Goal: Communication & Community: Ask a question

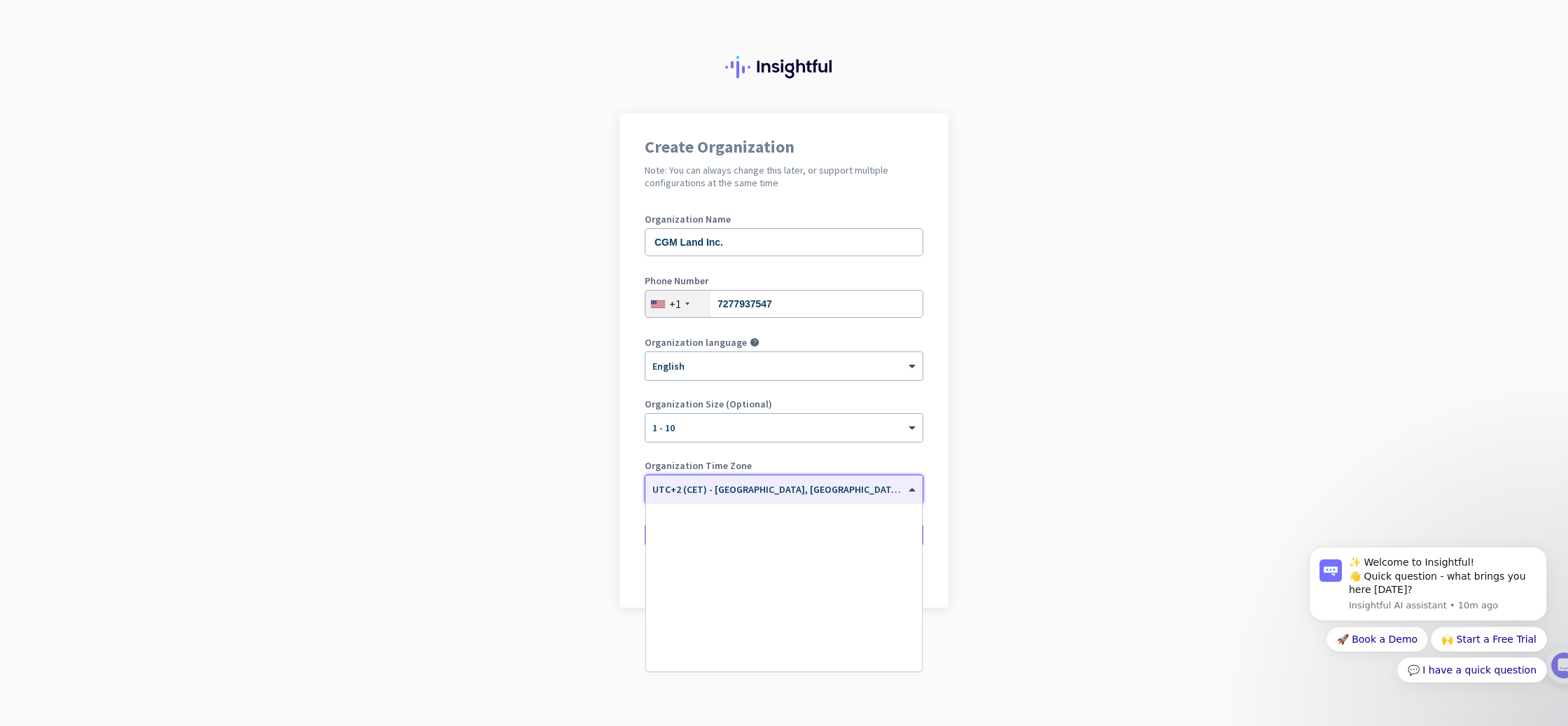
click at [897, 485] on div at bounding box center [784, 485] width 277 height 12
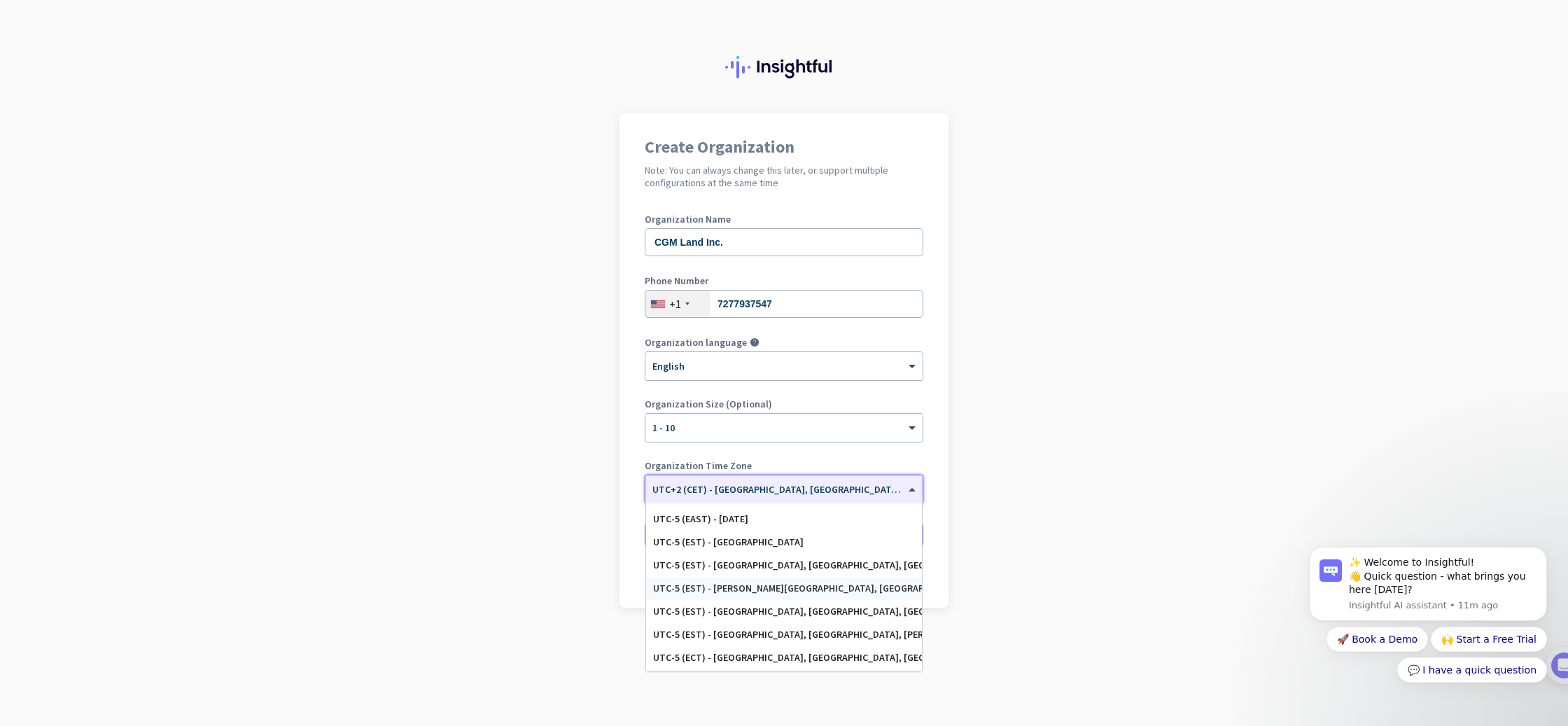
scroll to position [764, 0]
drag, startPoint x: 754, startPoint y: 539, endPoint x: 769, endPoint y: 582, distance: 45.5
click at [769, 578] on div "UTC-5 ([GEOGRAPHIC_DATA]) - [GEOGRAPHIC_DATA][PERSON_NAME], [GEOGRAPHIC_DATA], …" at bounding box center [784, 494] width 276 height 168
click at [771, 574] on div "UTC-5 (EAST) - [DATE]" at bounding box center [784, 566] width 276 height 23
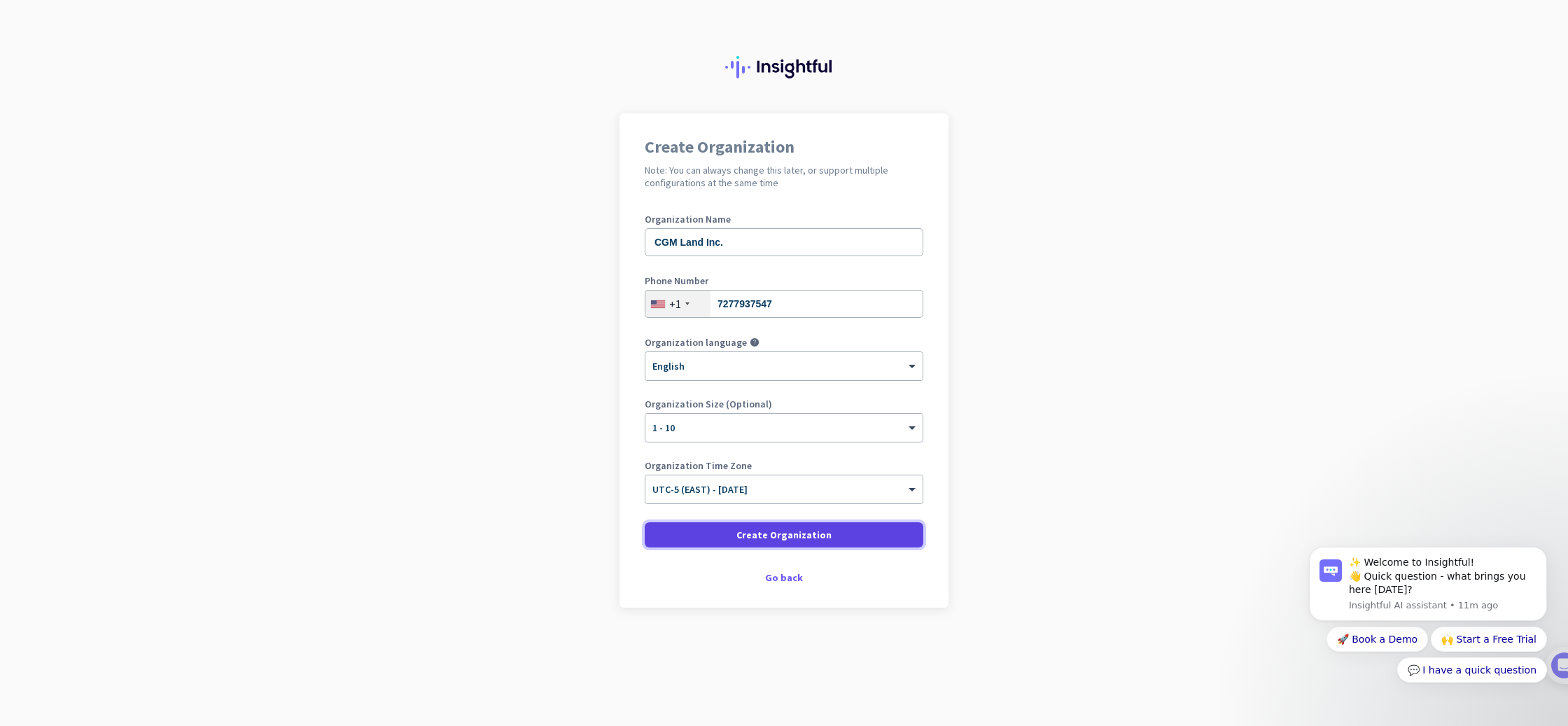
click at [744, 532] on span "Create Organization" at bounding box center [784, 535] width 95 height 14
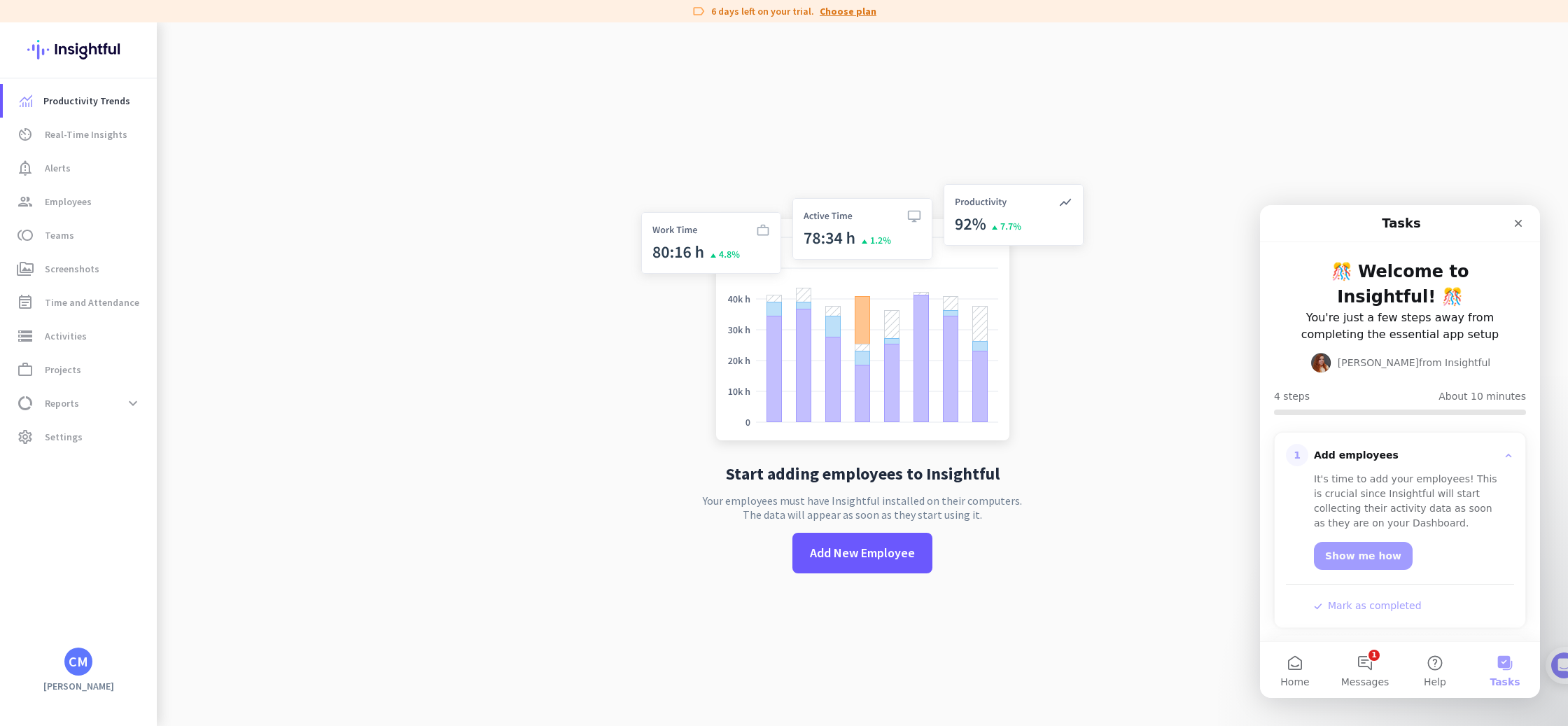
click at [853, 15] on link "Choose plan" at bounding box center [848, 11] width 57 height 14
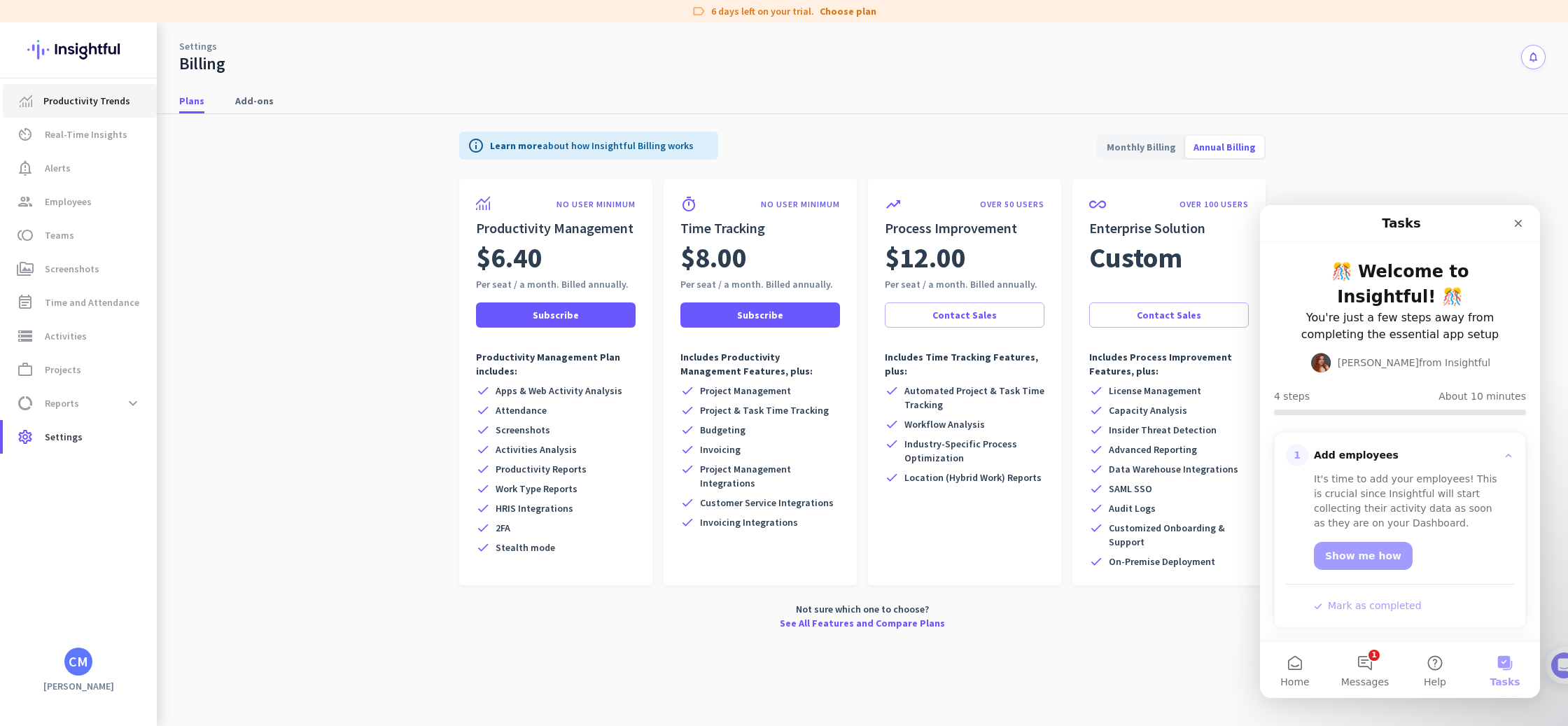
click at [49, 103] on span "Productivity Trends" at bounding box center [87, 100] width 87 height 16
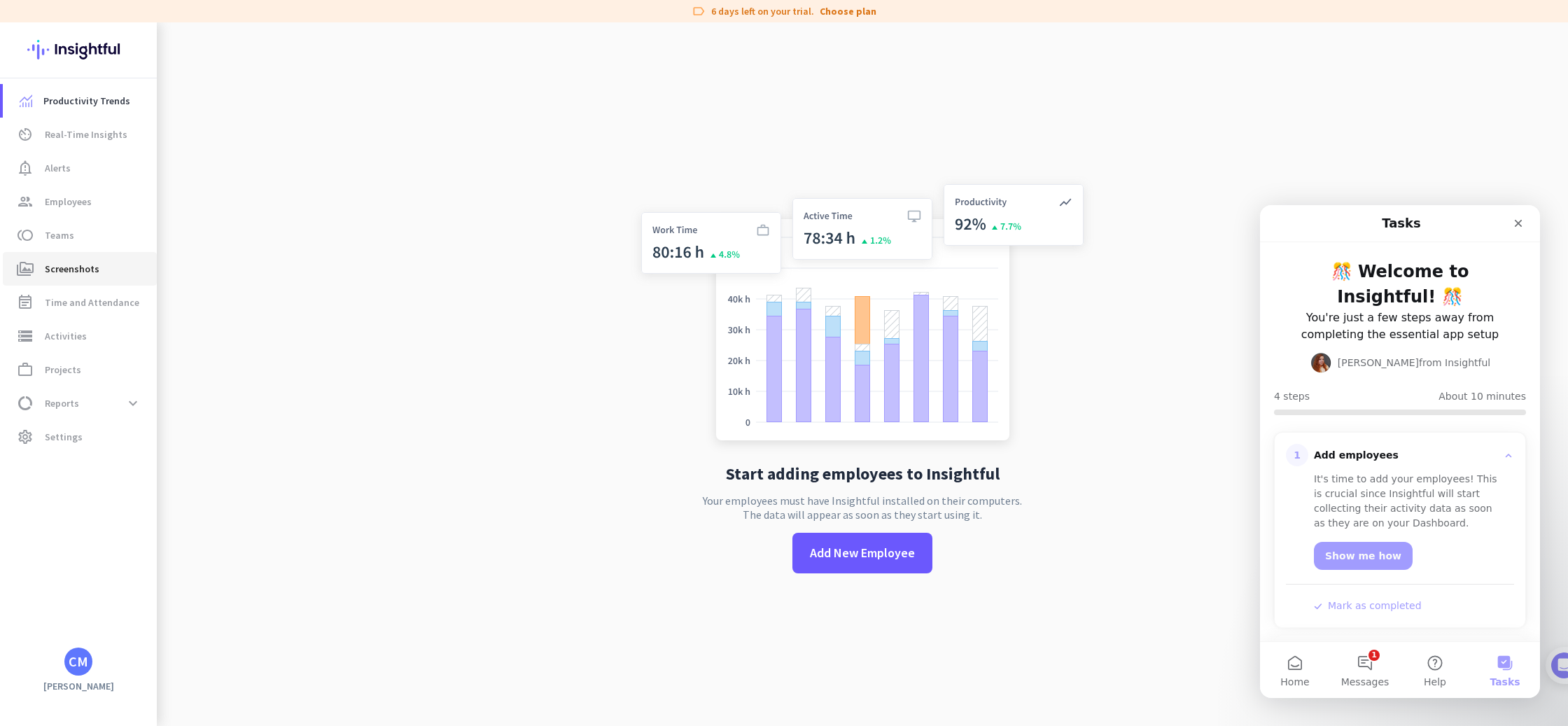
click at [56, 271] on span "Screenshots" at bounding box center [72, 268] width 55 height 16
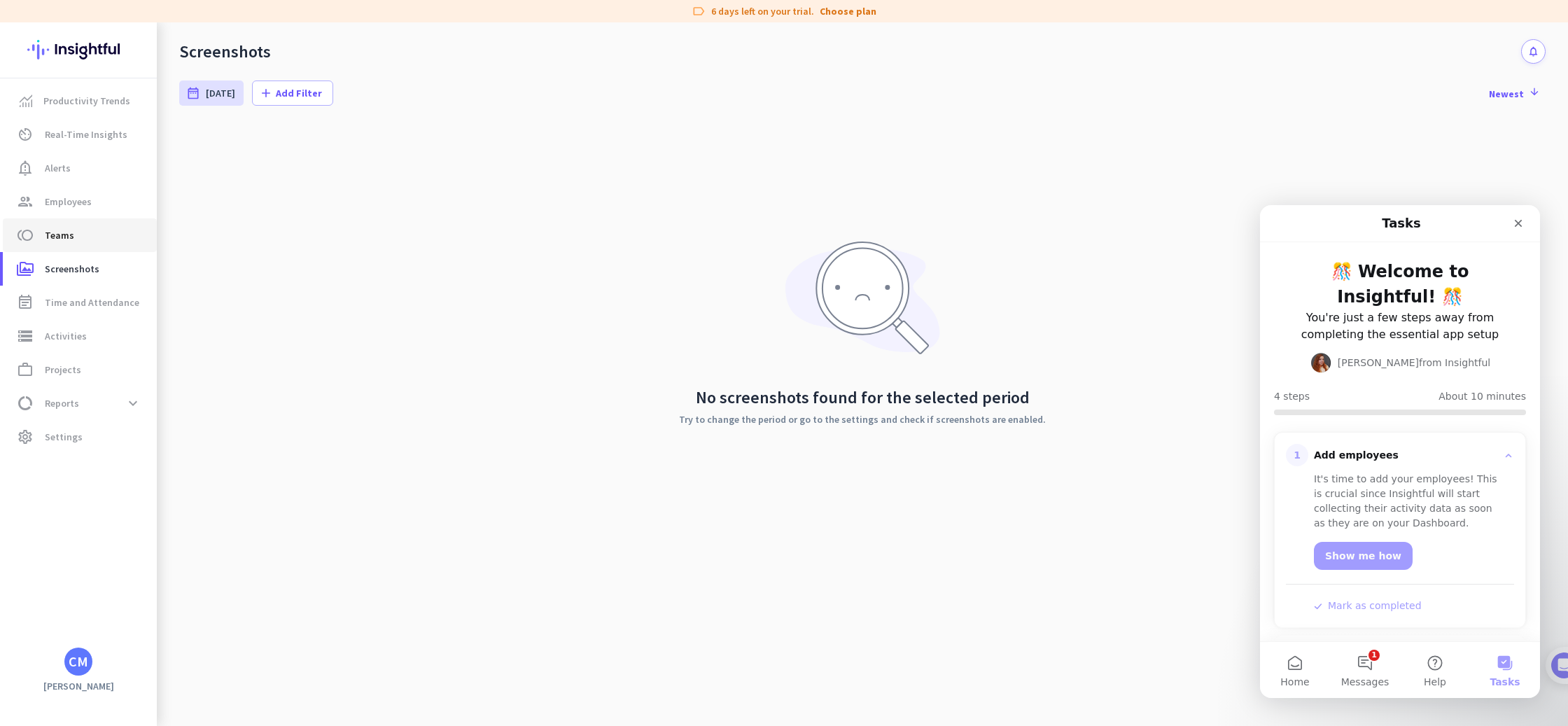
click at [56, 234] on span "Teams" at bounding box center [59, 235] width 29 height 16
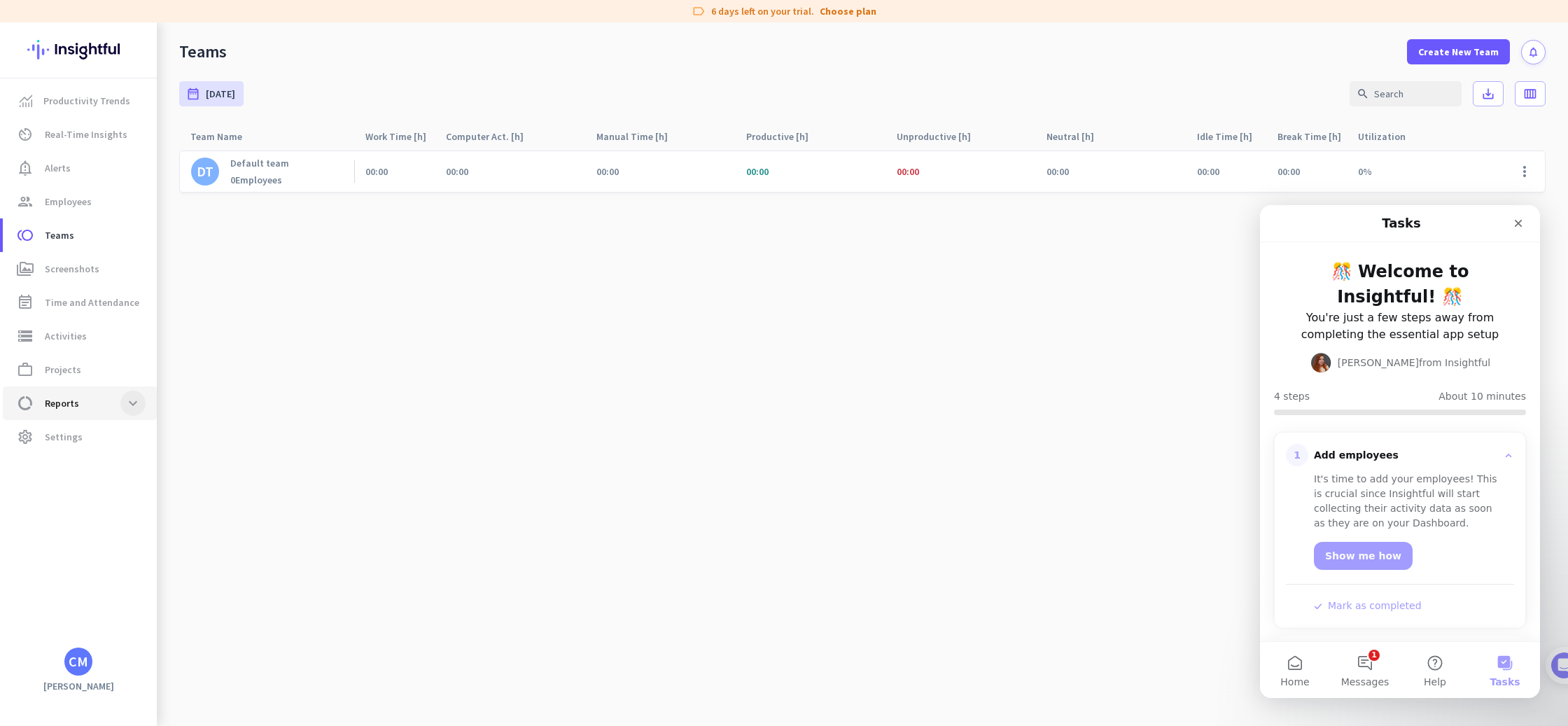
click at [130, 406] on span at bounding box center [133, 404] width 25 height 26
click at [107, 426] on span "Work Type" at bounding box center [80, 436] width 132 height 34
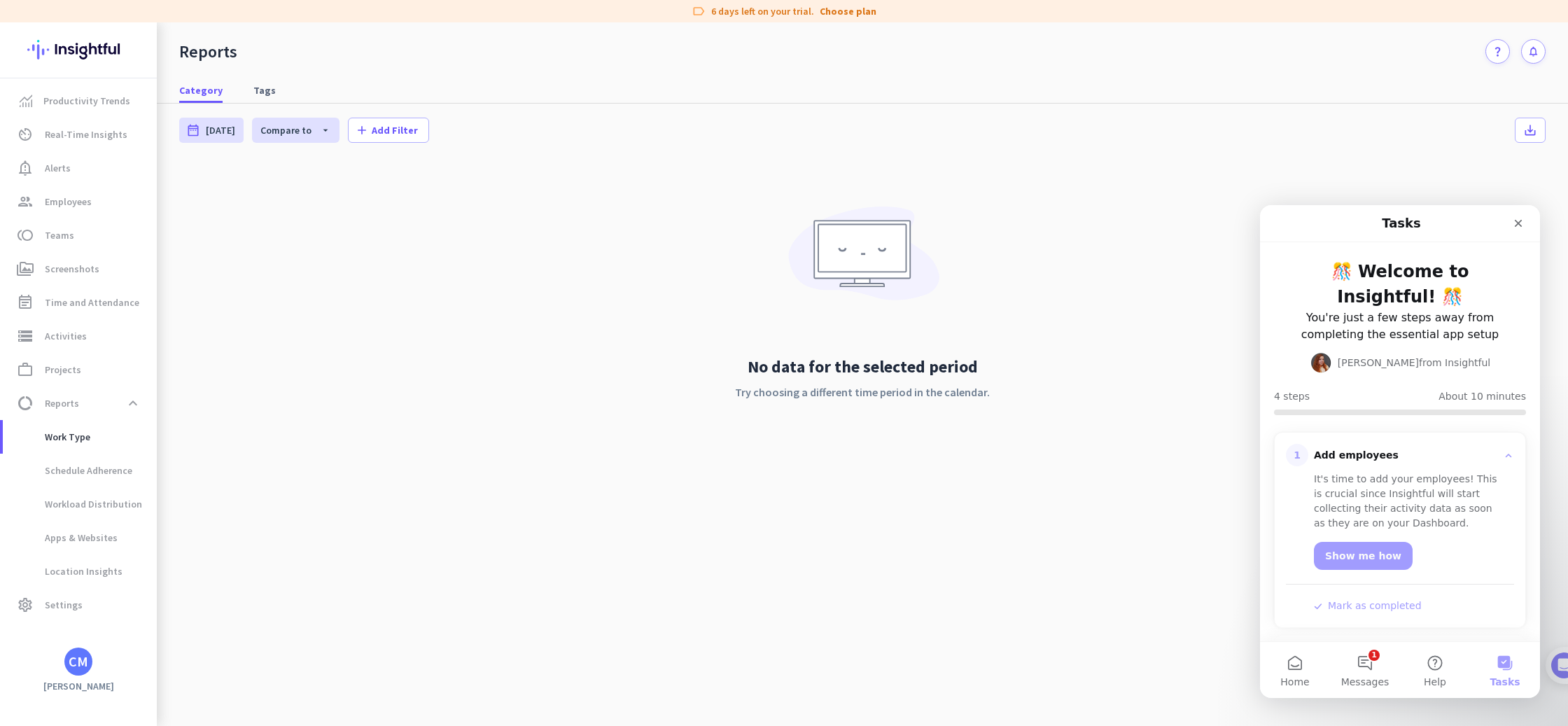
click at [62, 50] on img at bounding box center [78, 50] width 102 height 55
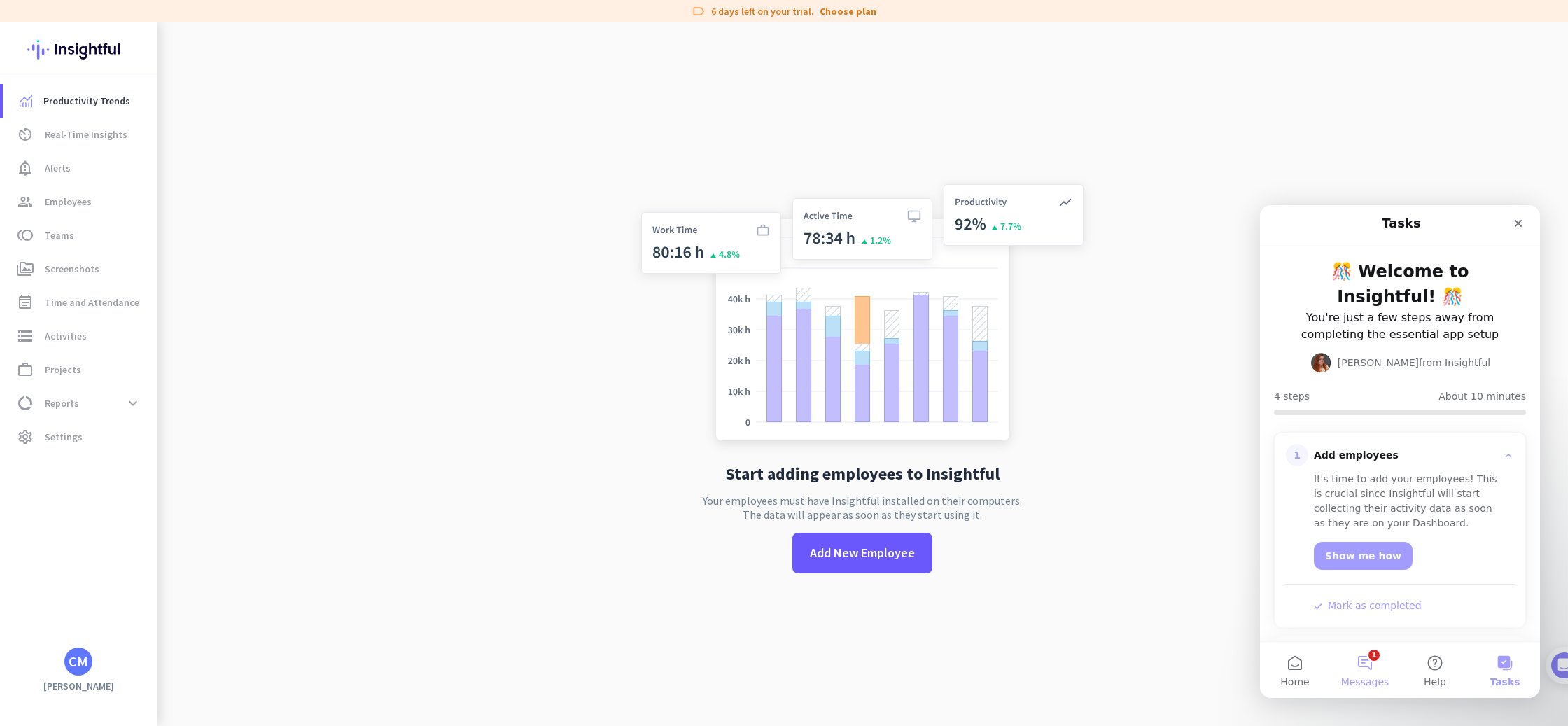
click at [1359, 662] on button "1 Messages" at bounding box center [1365, 670] width 70 height 56
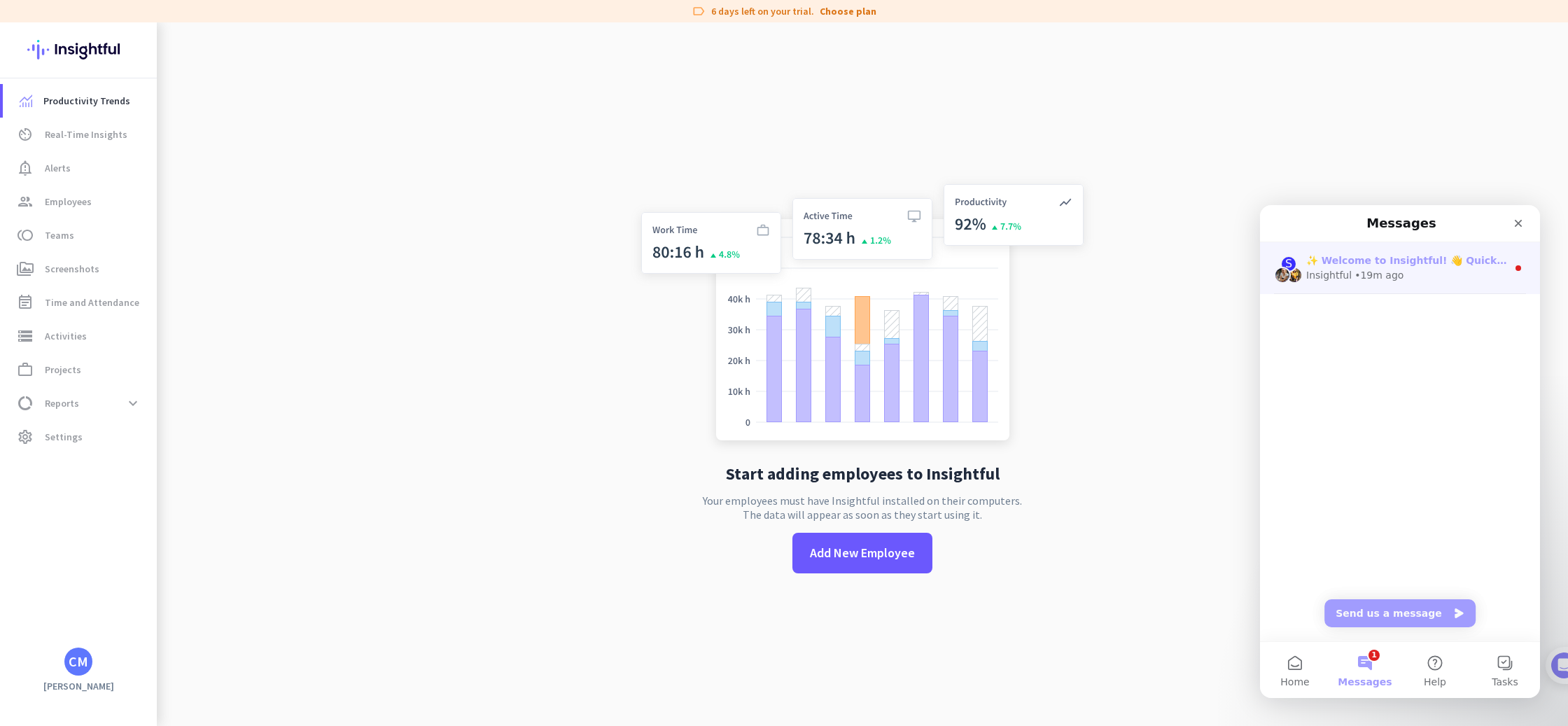
click at [1386, 267] on div "✨ Welcome to Insightful! 👋 Quick question - what brings you here today?" at bounding box center [1407, 261] width 201 height 15
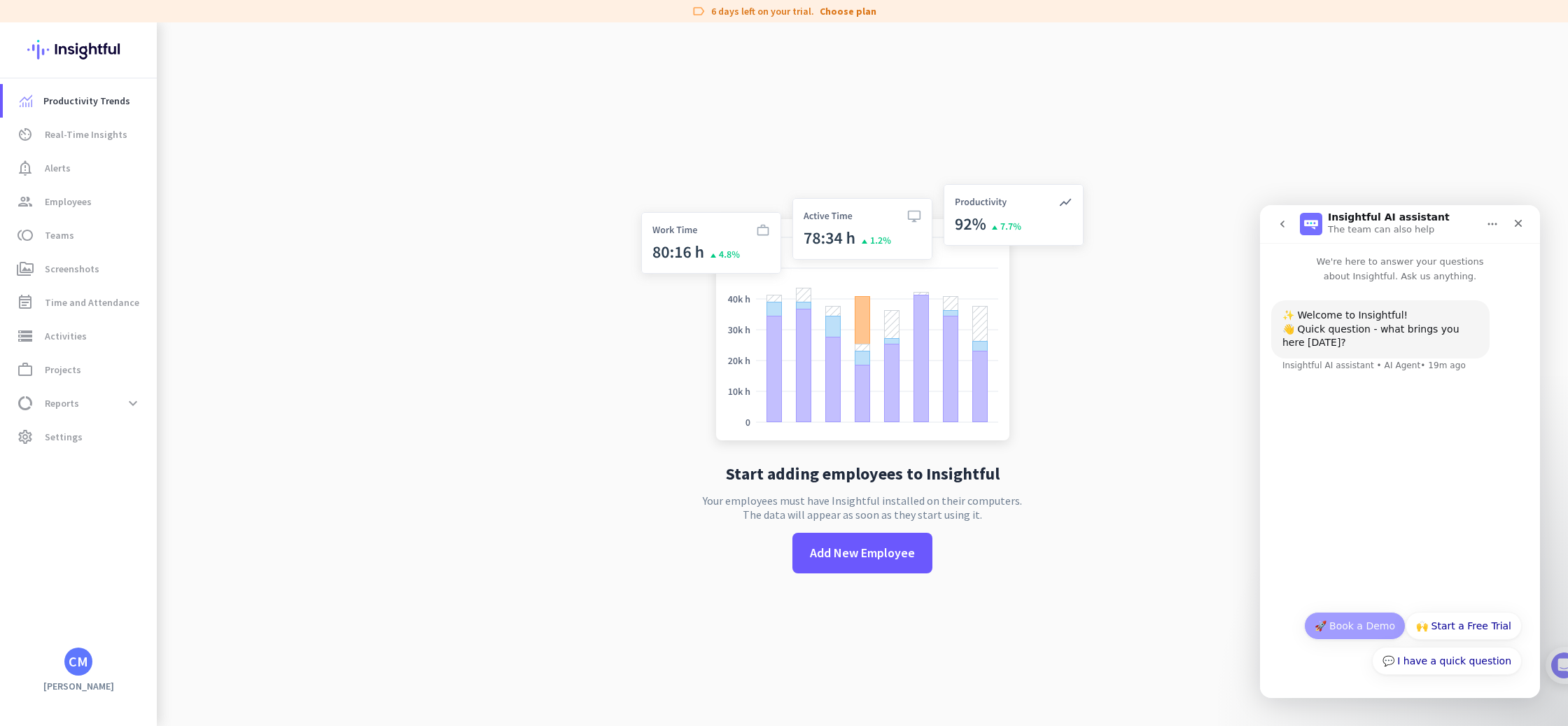
click at [1356, 629] on button "🚀 Book a Demo" at bounding box center [1354, 626] width 101 height 28
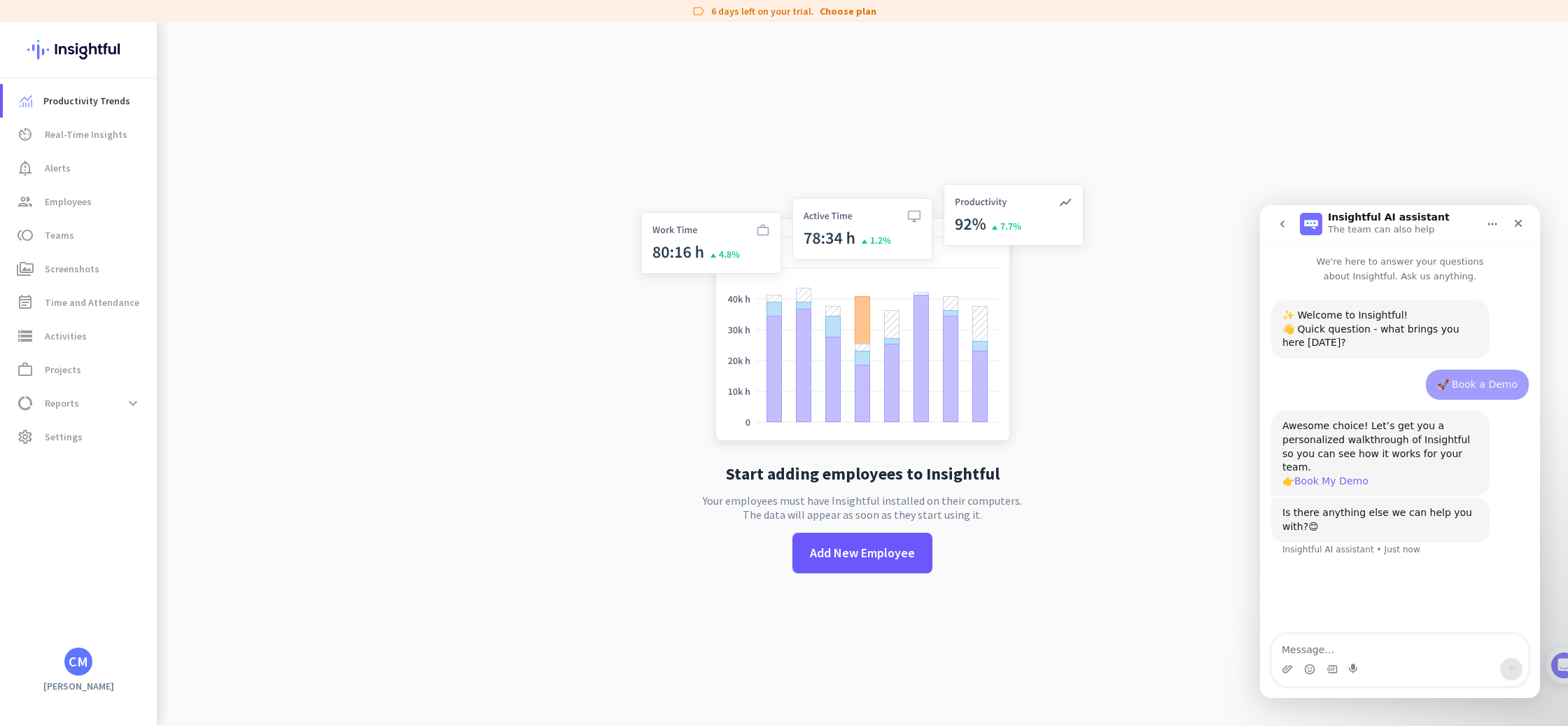
click at [1329, 476] on link "Book My Demo" at bounding box center [1331, 481] width 74 height 11
drag, startPoint x: 1357, startPoint y: 661, endPoint x: 1369, endPoint y: 649, distance: 17.0
click at [1357, 660] on div "Intercom messenger" at bounding box center [1354, 670] width 11 height 22
click at [1368, 648] on textarea "Message…" at bounding box center [1400, 646] width 256 height 24
type textarea "There is no link to book a demo"
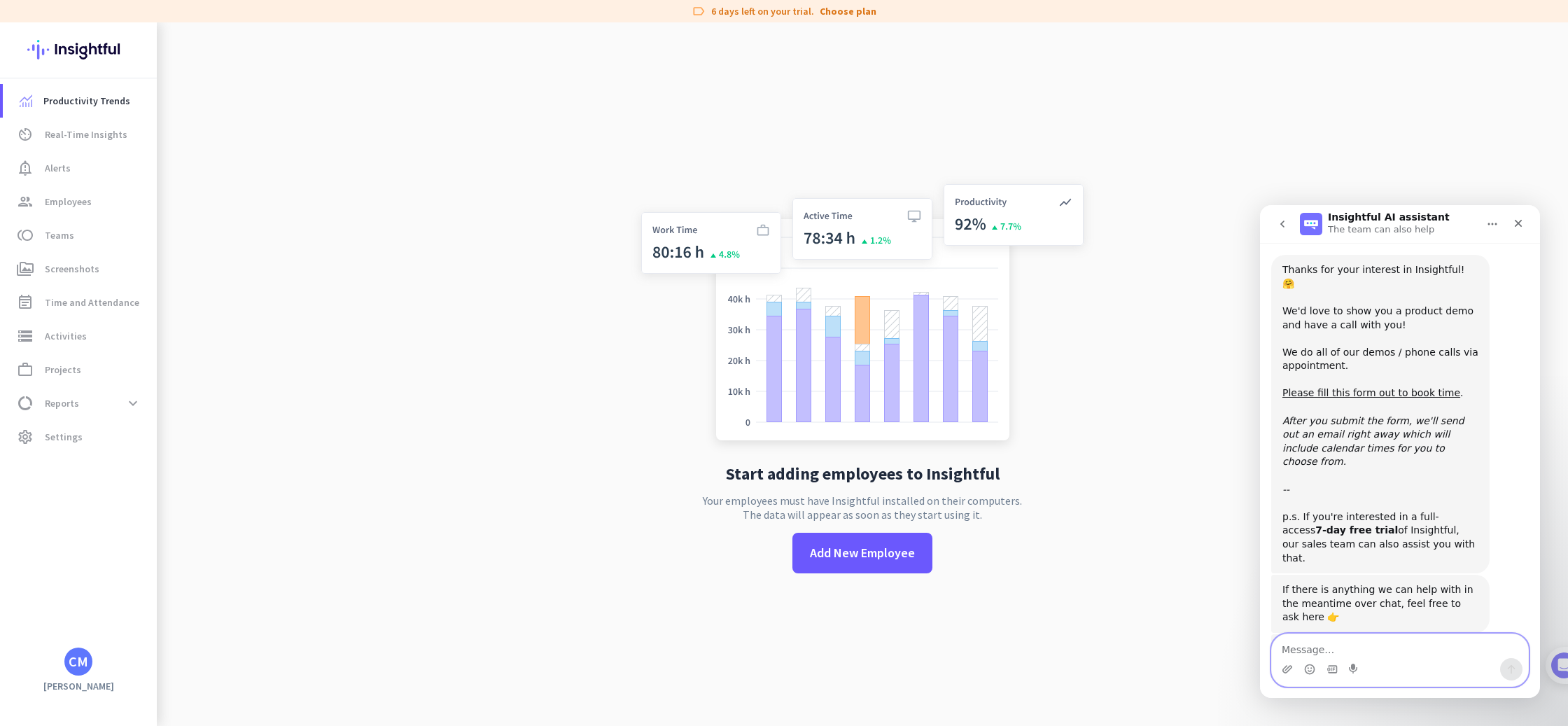
scroll to position [359, 0]
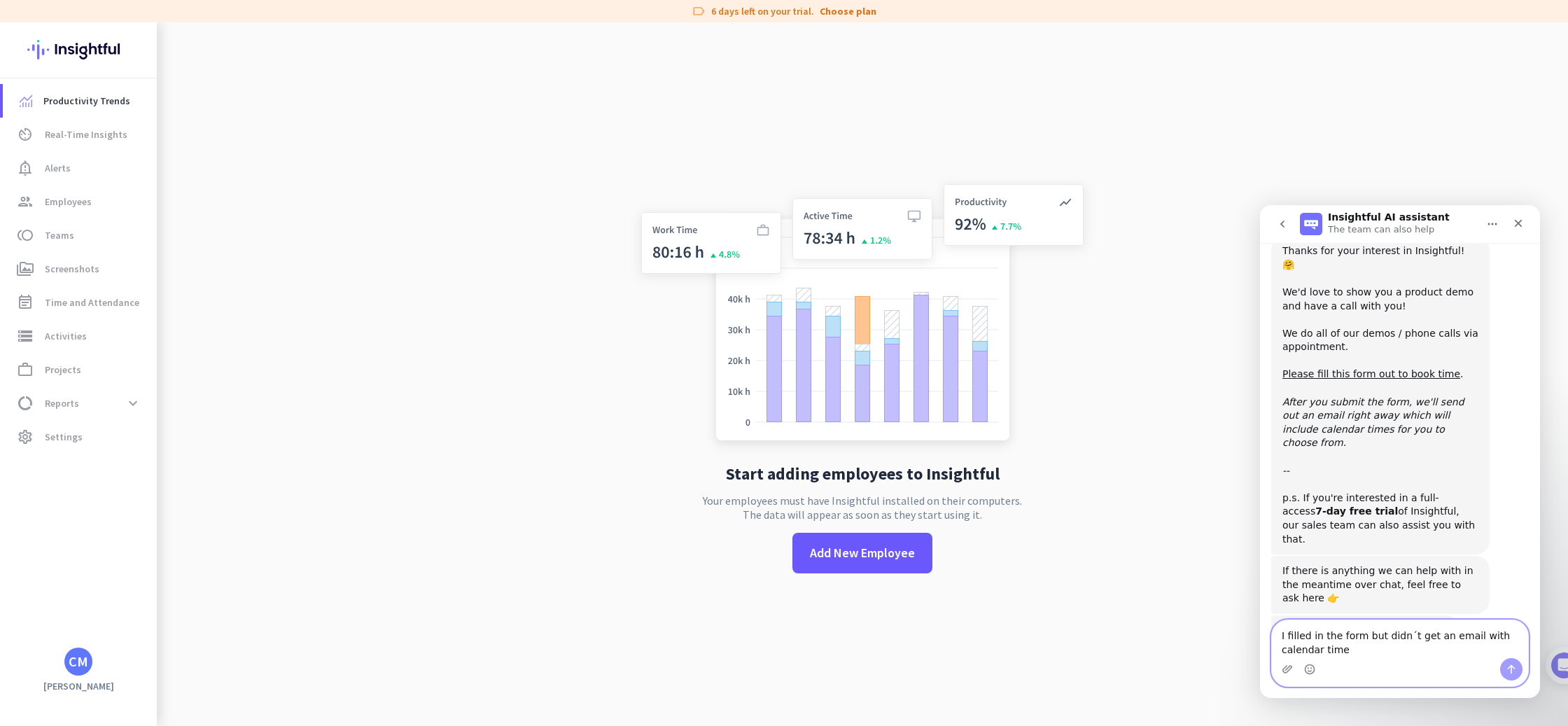
type textarea "I filled in the form but didn´t get an email with calendar times"
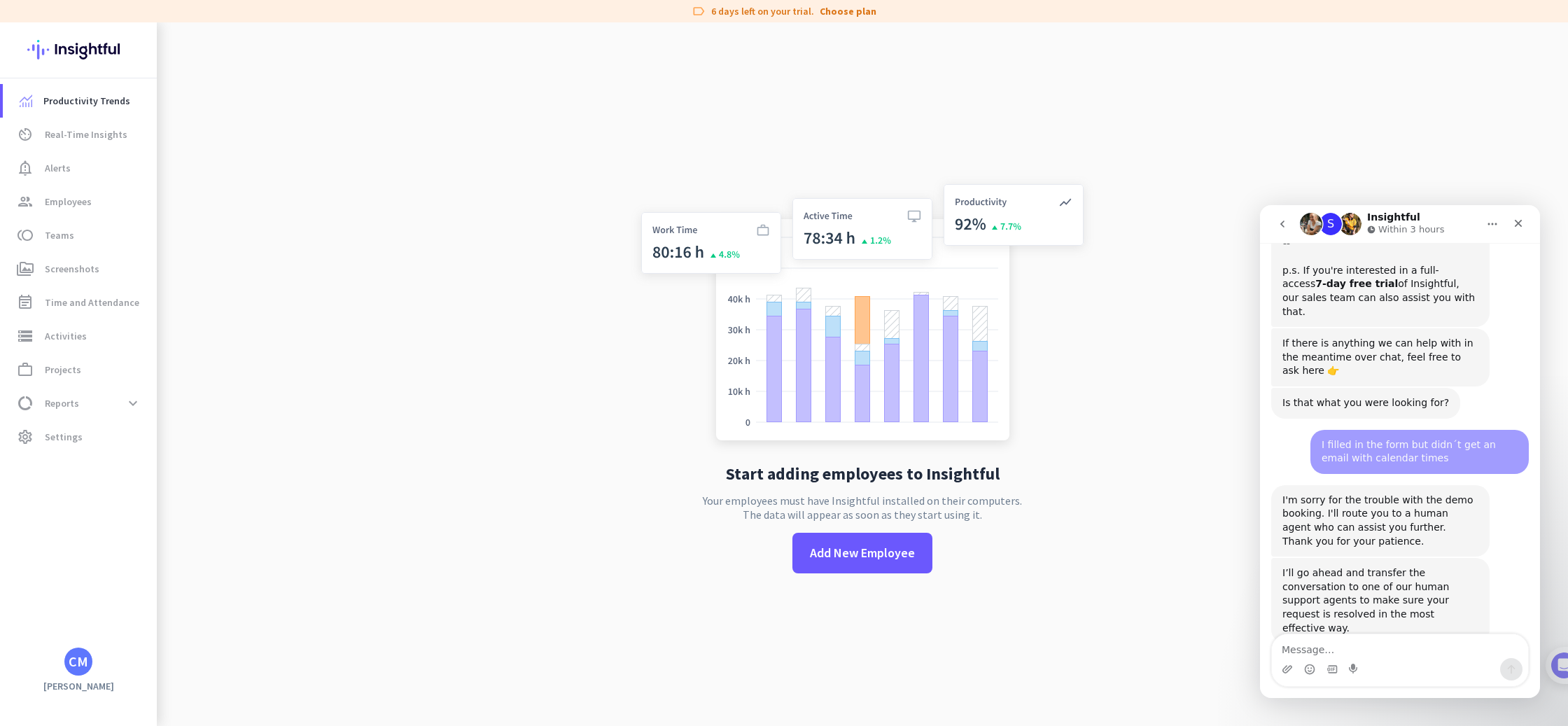
scroll to position [610, 0]
